Goal: Share content

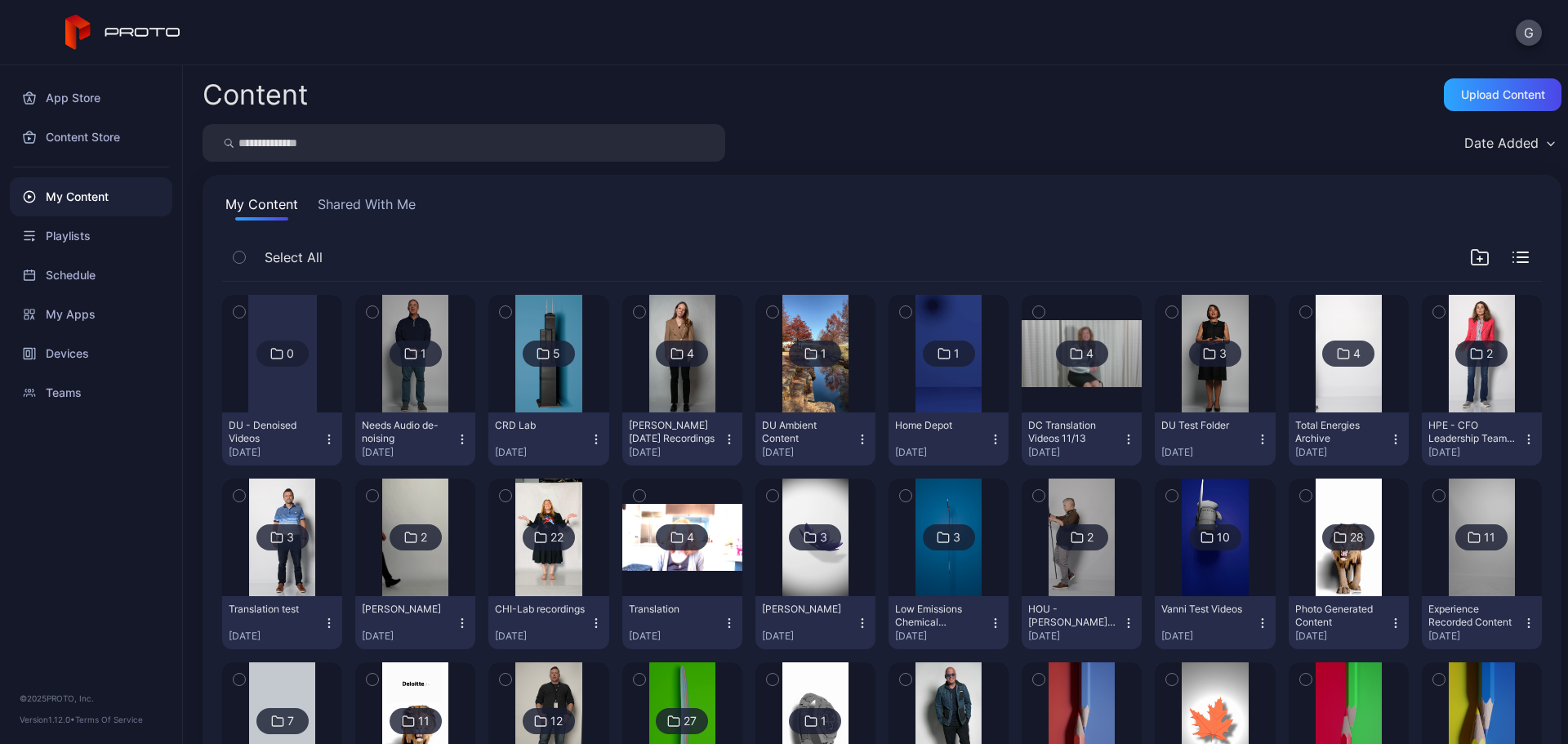
click at [946, 151] on div "Date Added" at bounding box center [882, 142] width 1360 height 37
click at [102, 198] on div "My Content" at bounding box center [91, 196] width 163 height 39
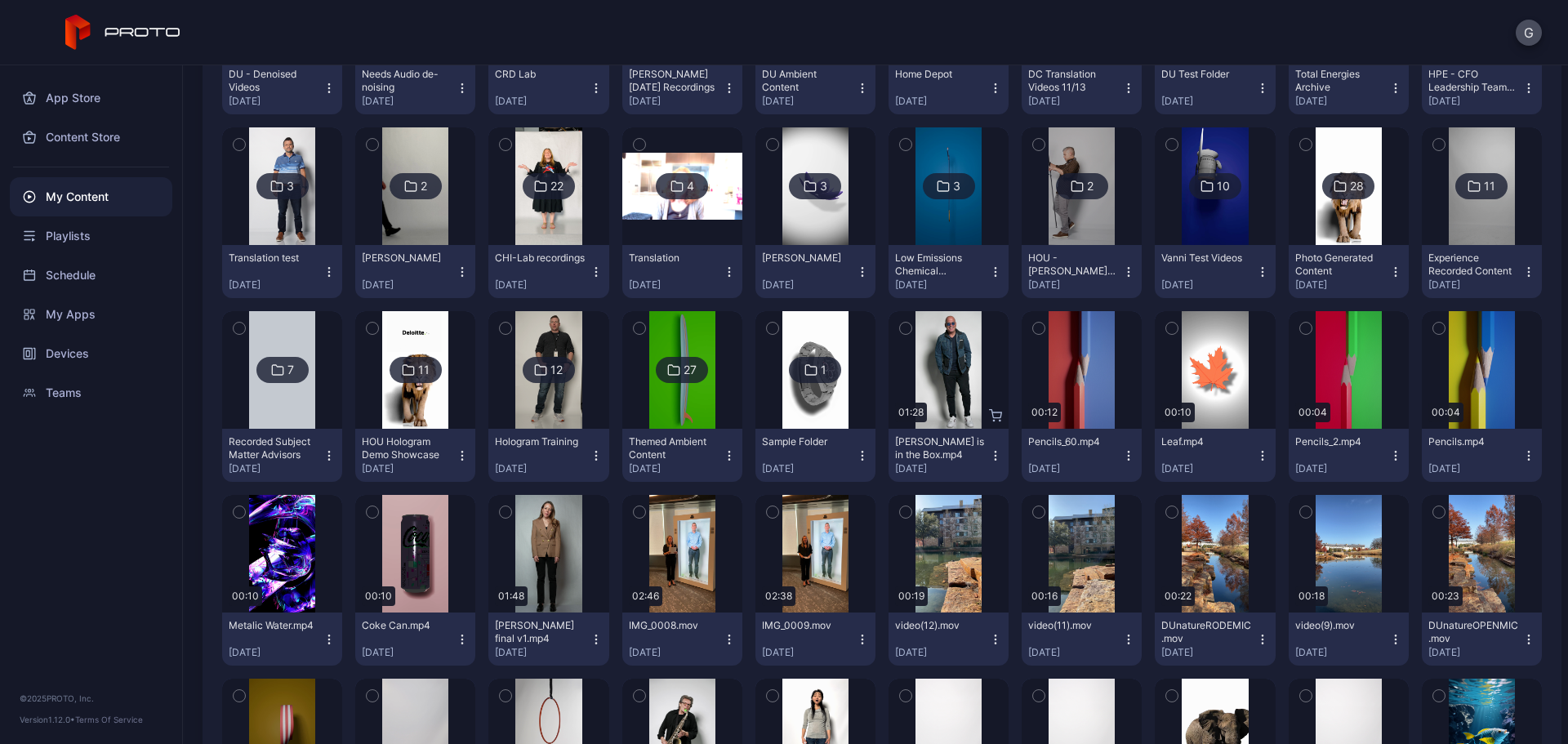
scroll to position [409, 0]
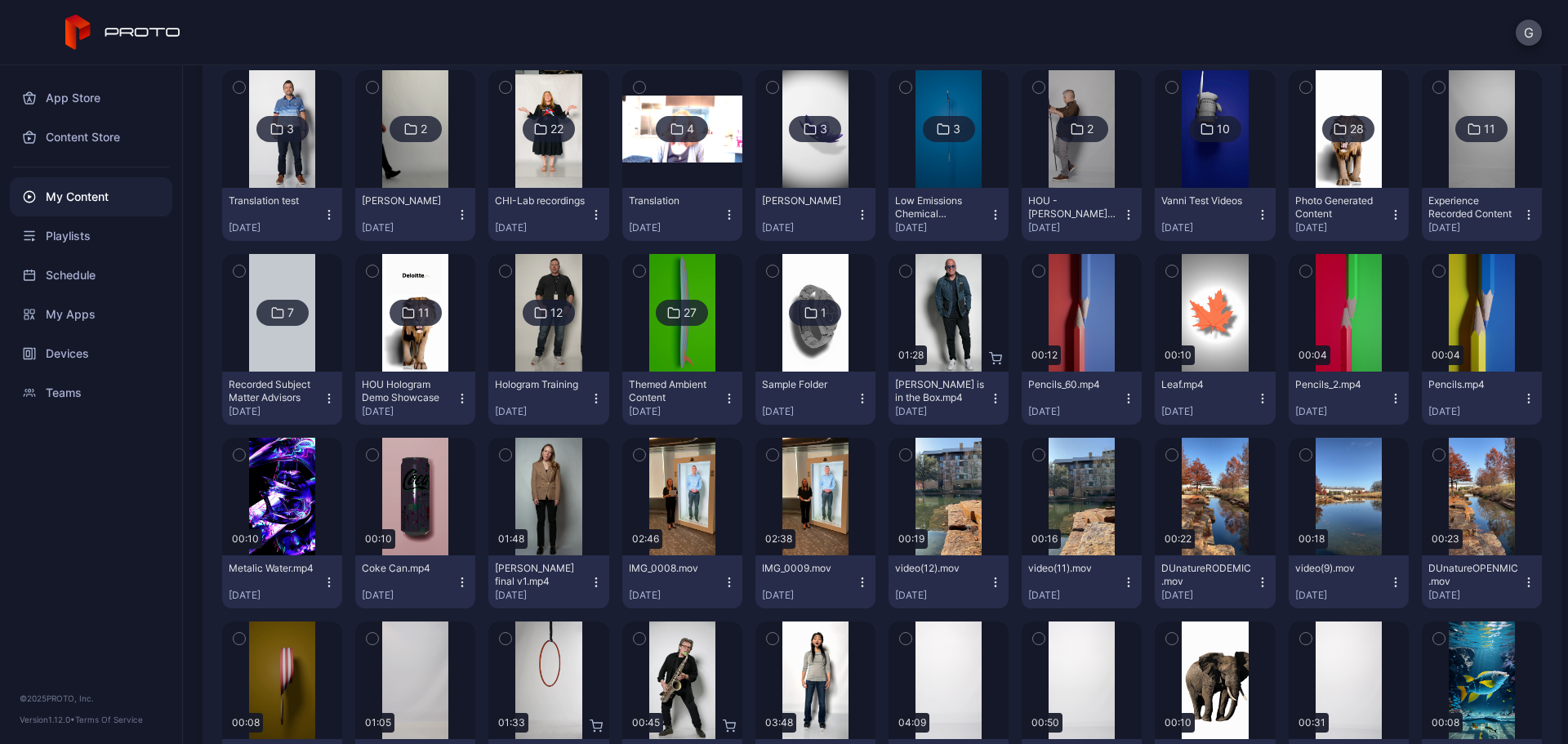
click at [1341, 383] on div "Pencils_2.mp4" at bounding box center [1340, 384] width 90 height 13
click at [1347, 358] on div "Preview" at bounding box center [1349, 313] width 120 height 118
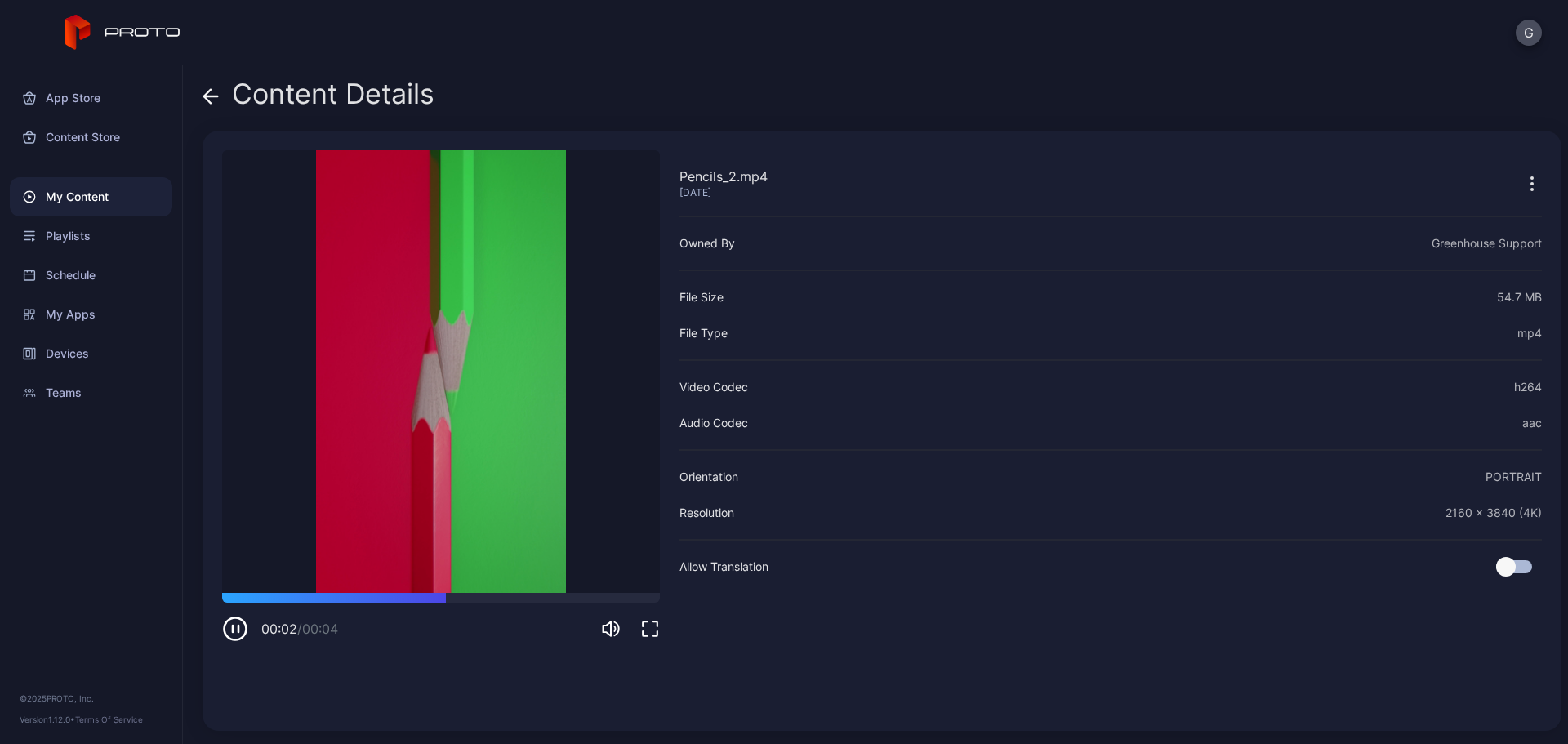
click at [1522, 175] on icon "button" at bounding box center [1532, 184] width 20 height 20
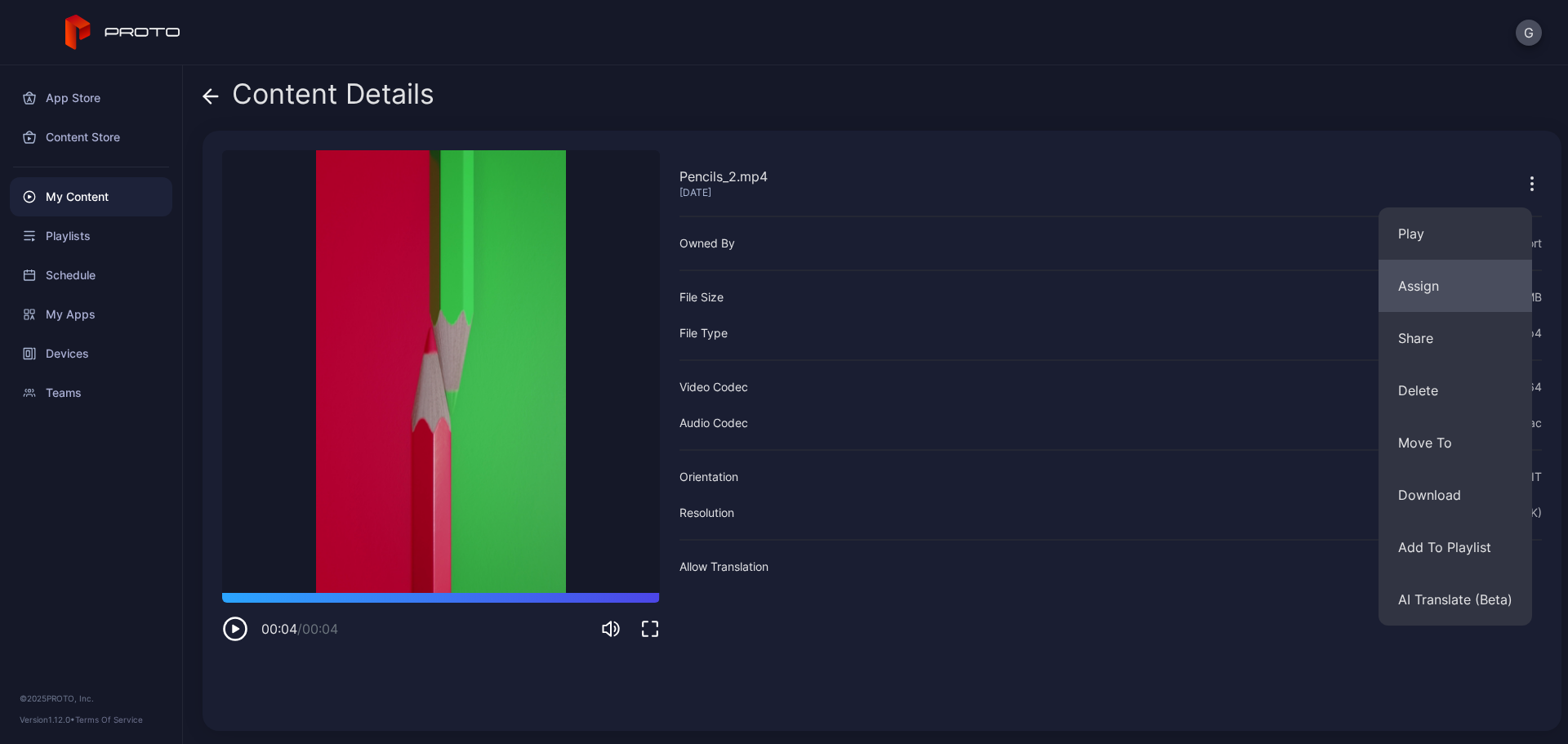
click at [1443, 291] on button "Assign" at bounding box center [1455, 286] width 154 height 52
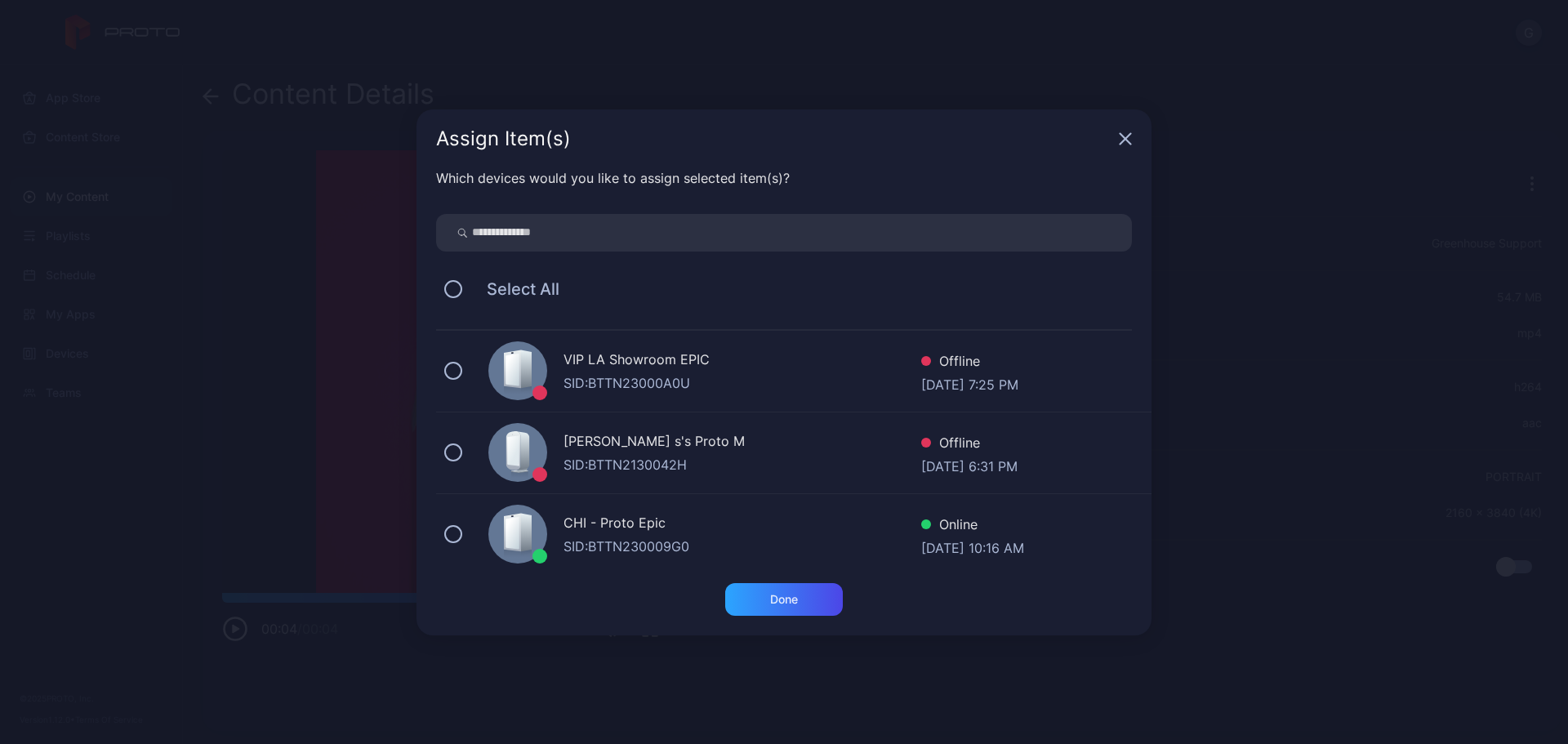
scroll to position [747, 0]
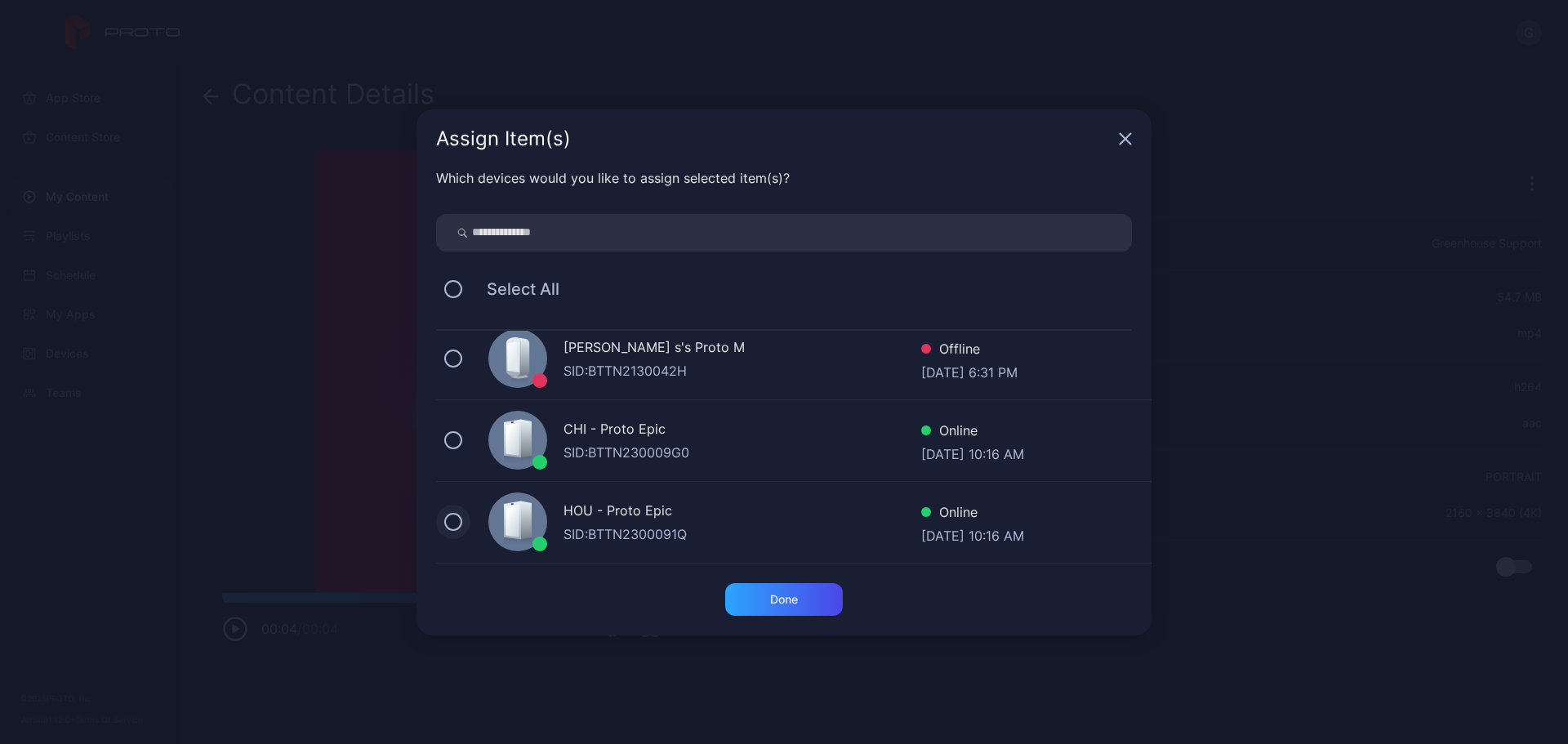
click at [456, 522] on button at bounding box center [453, 522] width 18 height 18
click at [803, 603] on div "Done" at bounding box center [784, 599] width 118 height 32
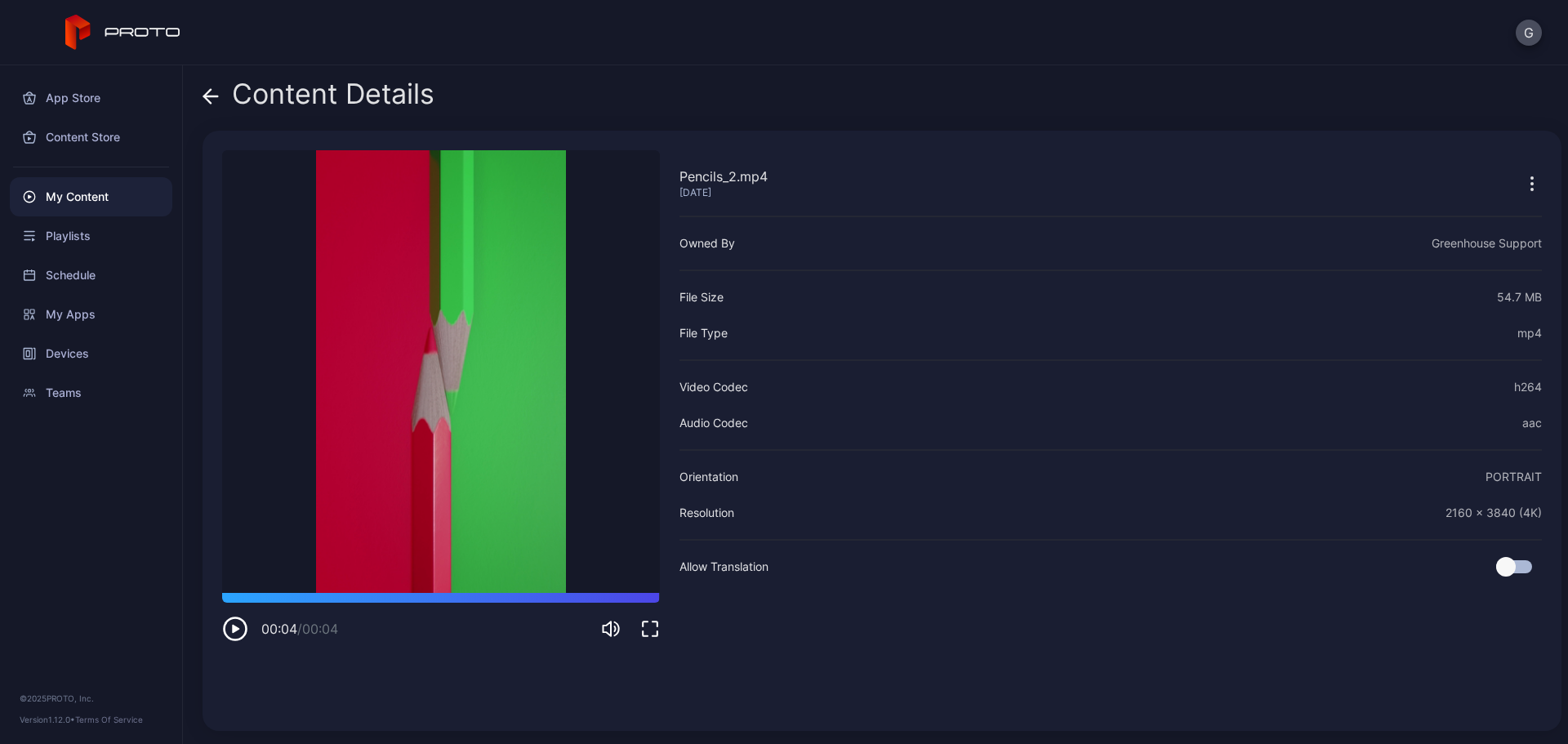
click at [673, 110] on div "Content Details" at bounding box center [882, 97] width 1360 height 39
click at [203, 95] on icon at bounding box center [211, 96] width 17 height 17
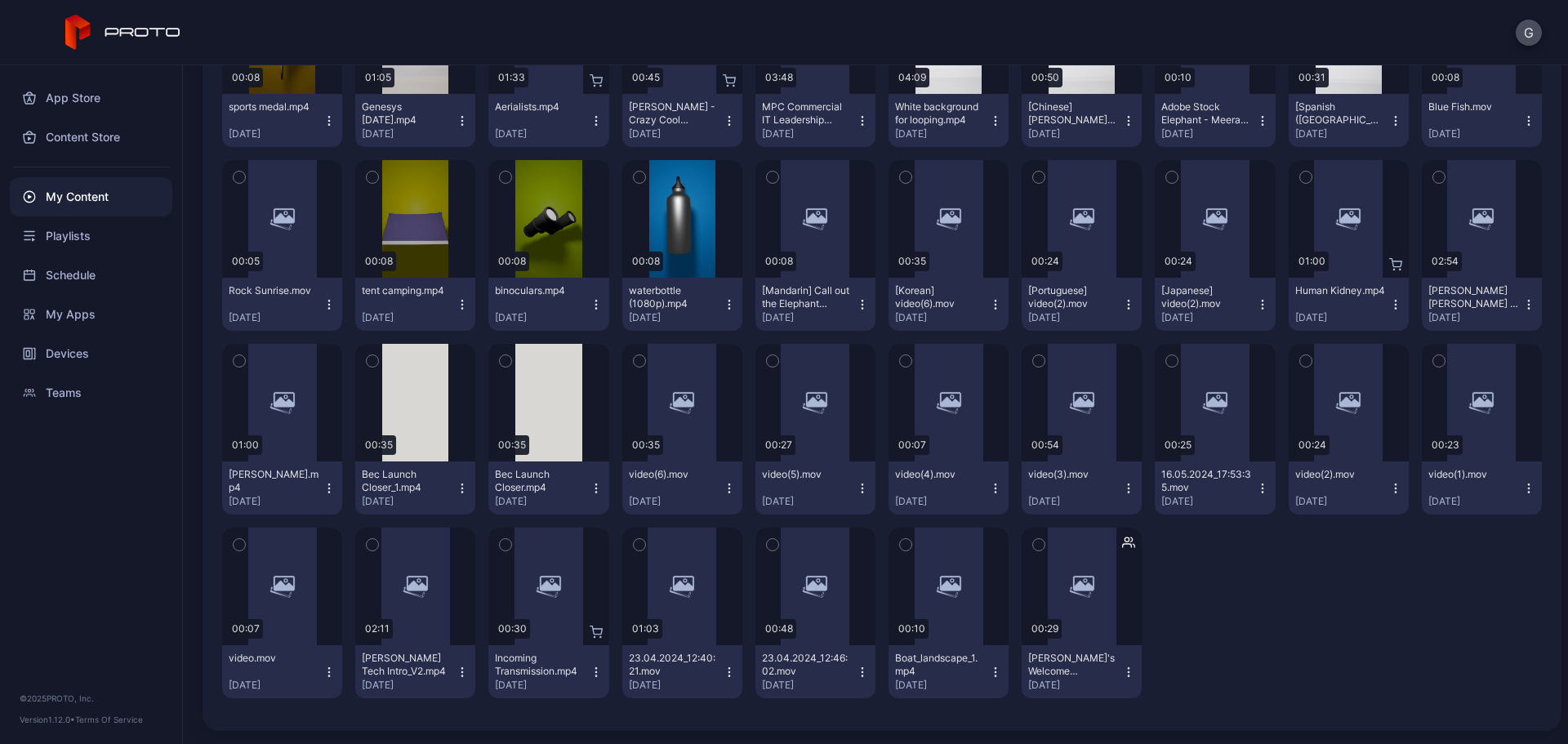
scroll to position [809, 0]
